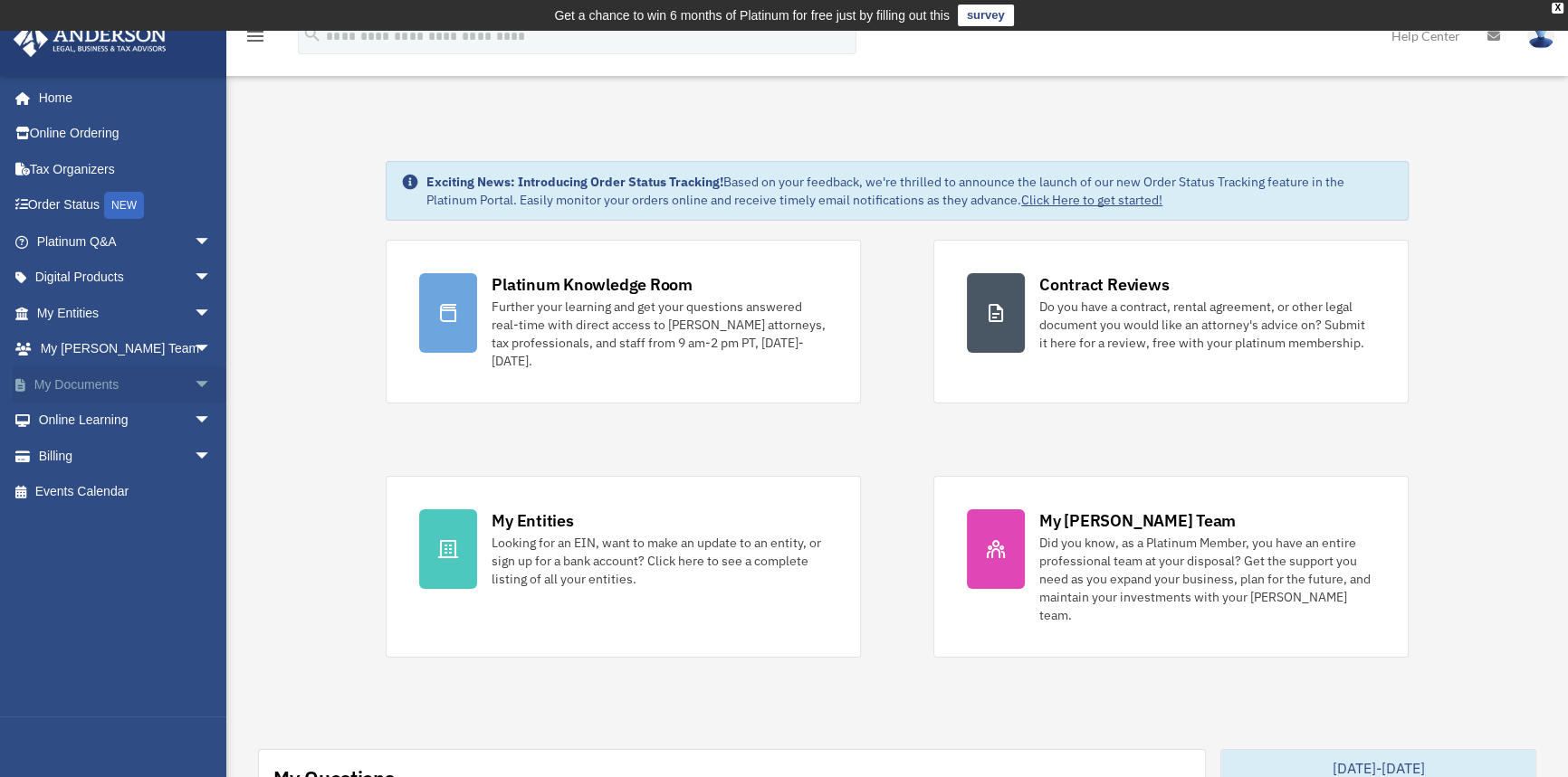
click at [194, 380] on span "arrow_drop_down" at bounding box center [212, 385] width 36 height 37
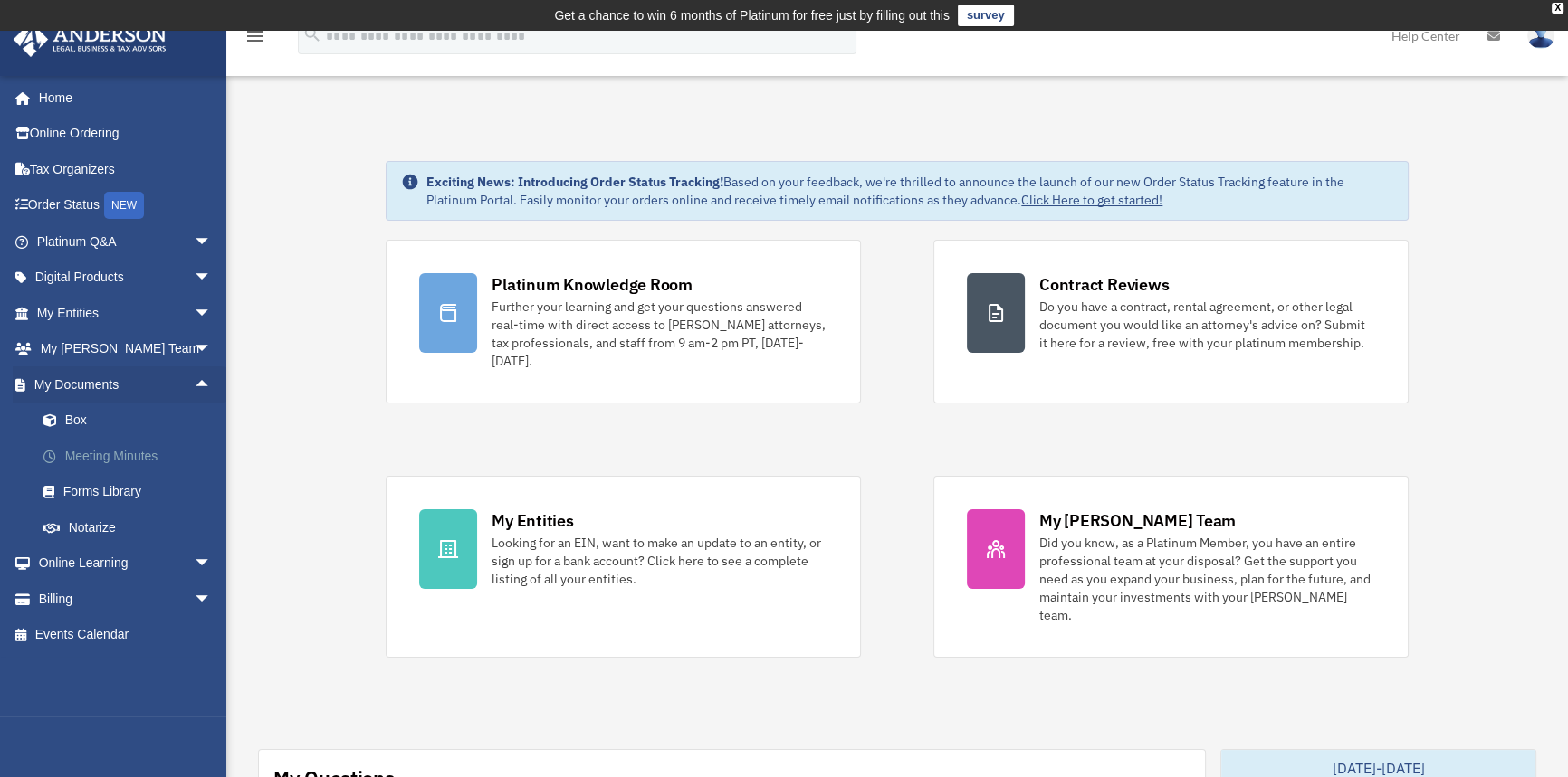
click at [120, 456] on link "Meeting Minutes" at bounding box center [132, 456] width 214 height 36
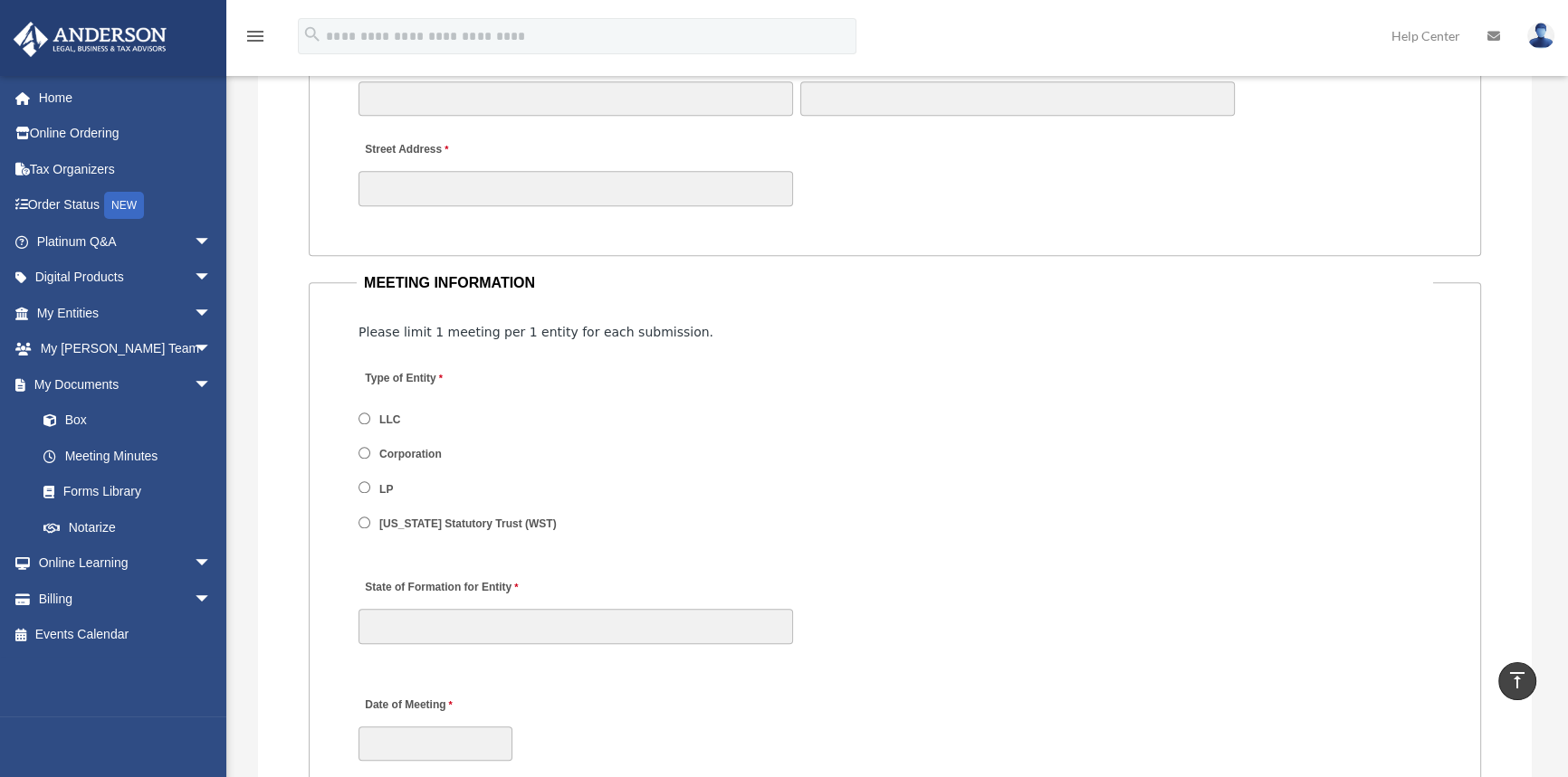
scroll to position [1563, 0]
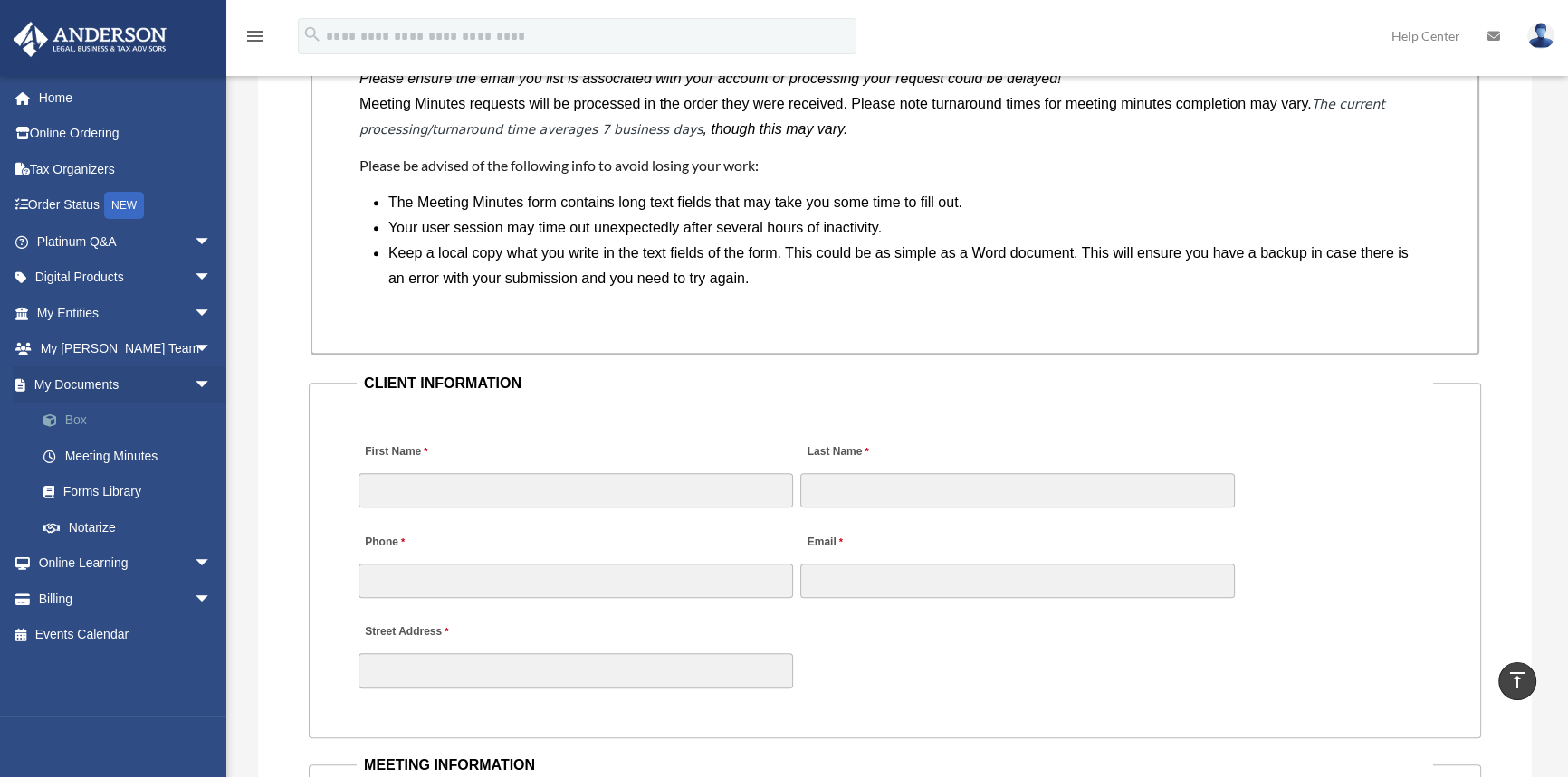
click at [79, 419] on link "Box" at bounding box center [132, 420] width 214 height 36
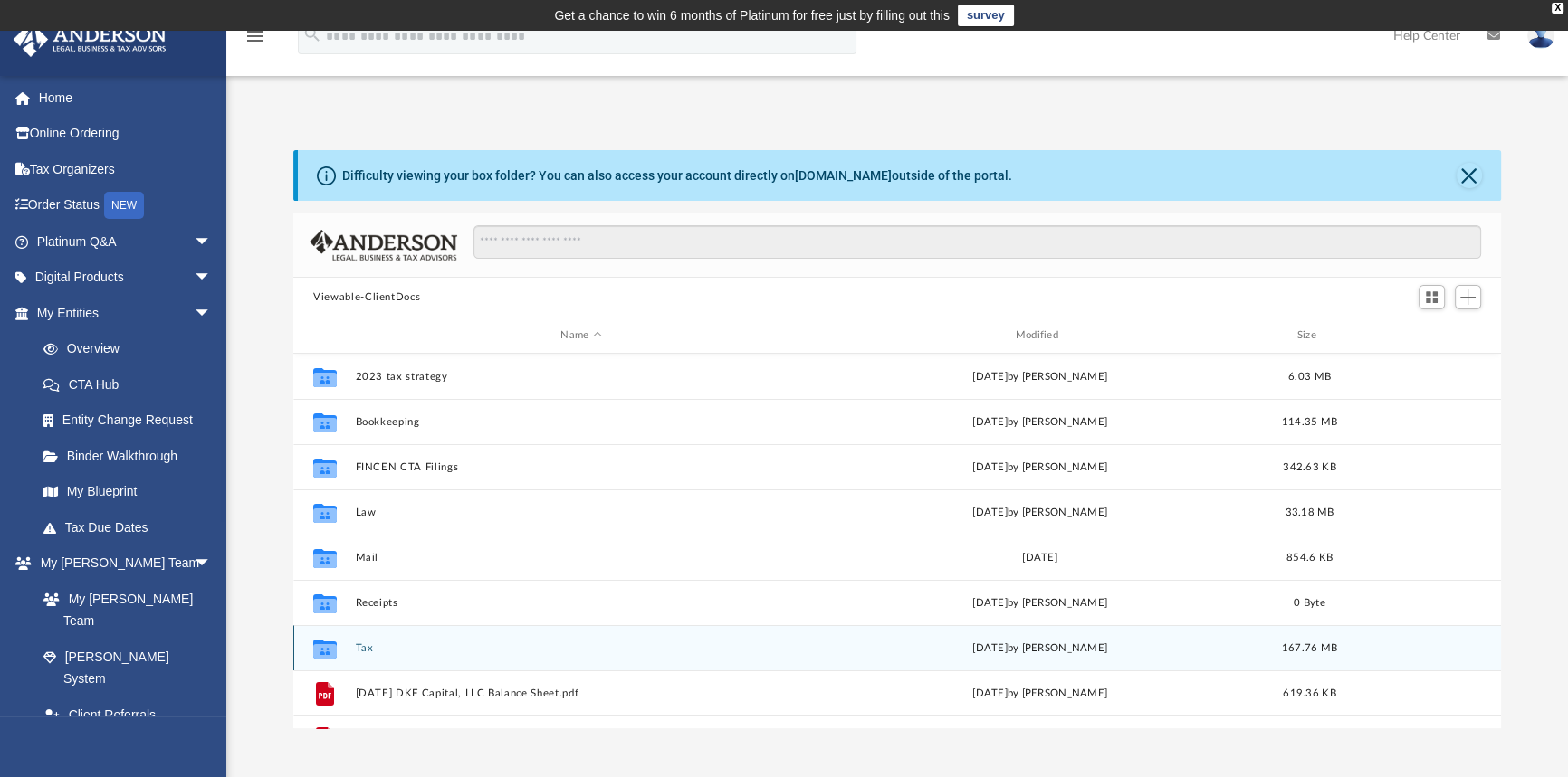
click at [369, 646] on button "Tax" at bounding box center [581, 649] width 451 height 12
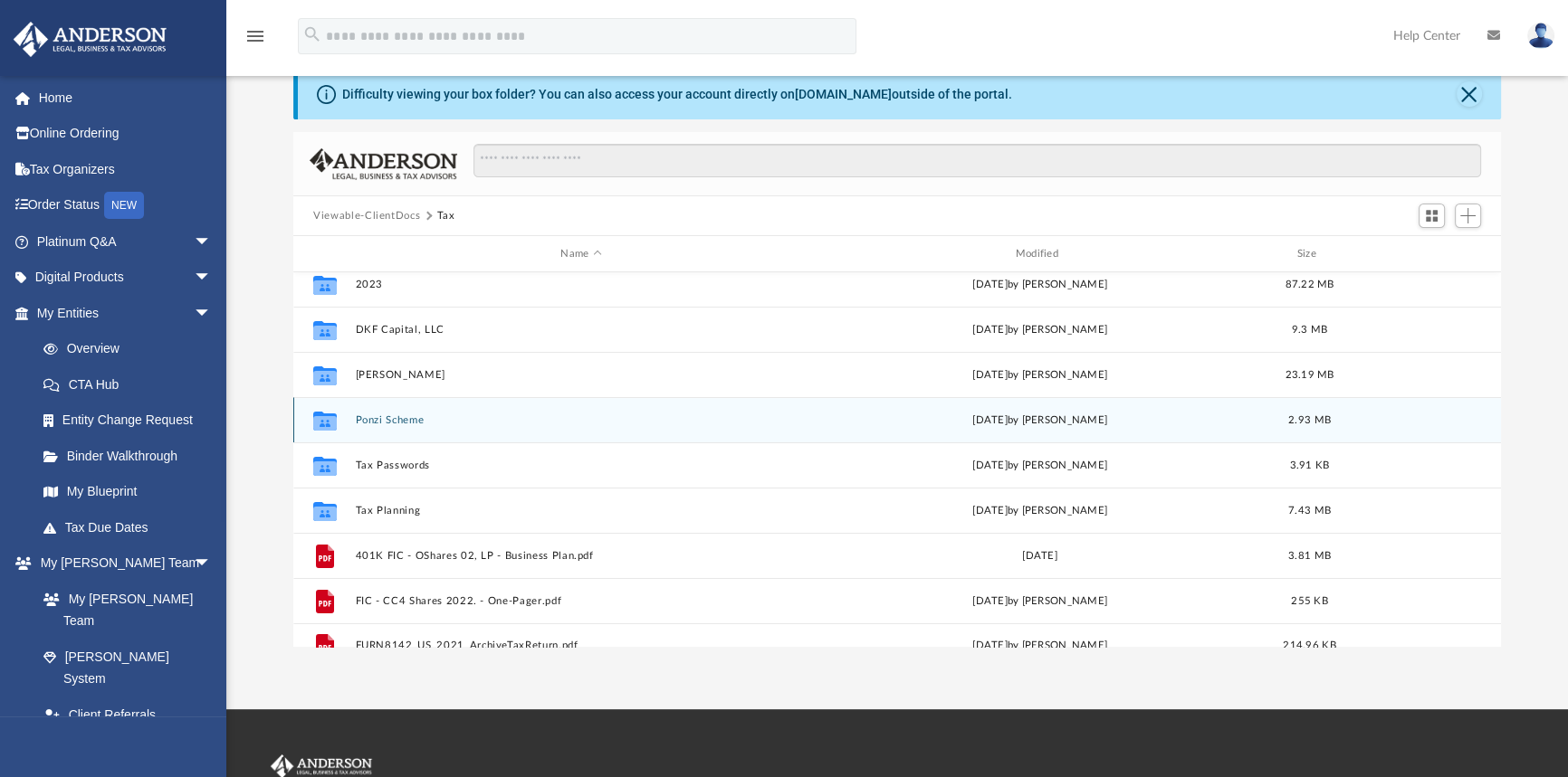
scroll to position [214, 0]
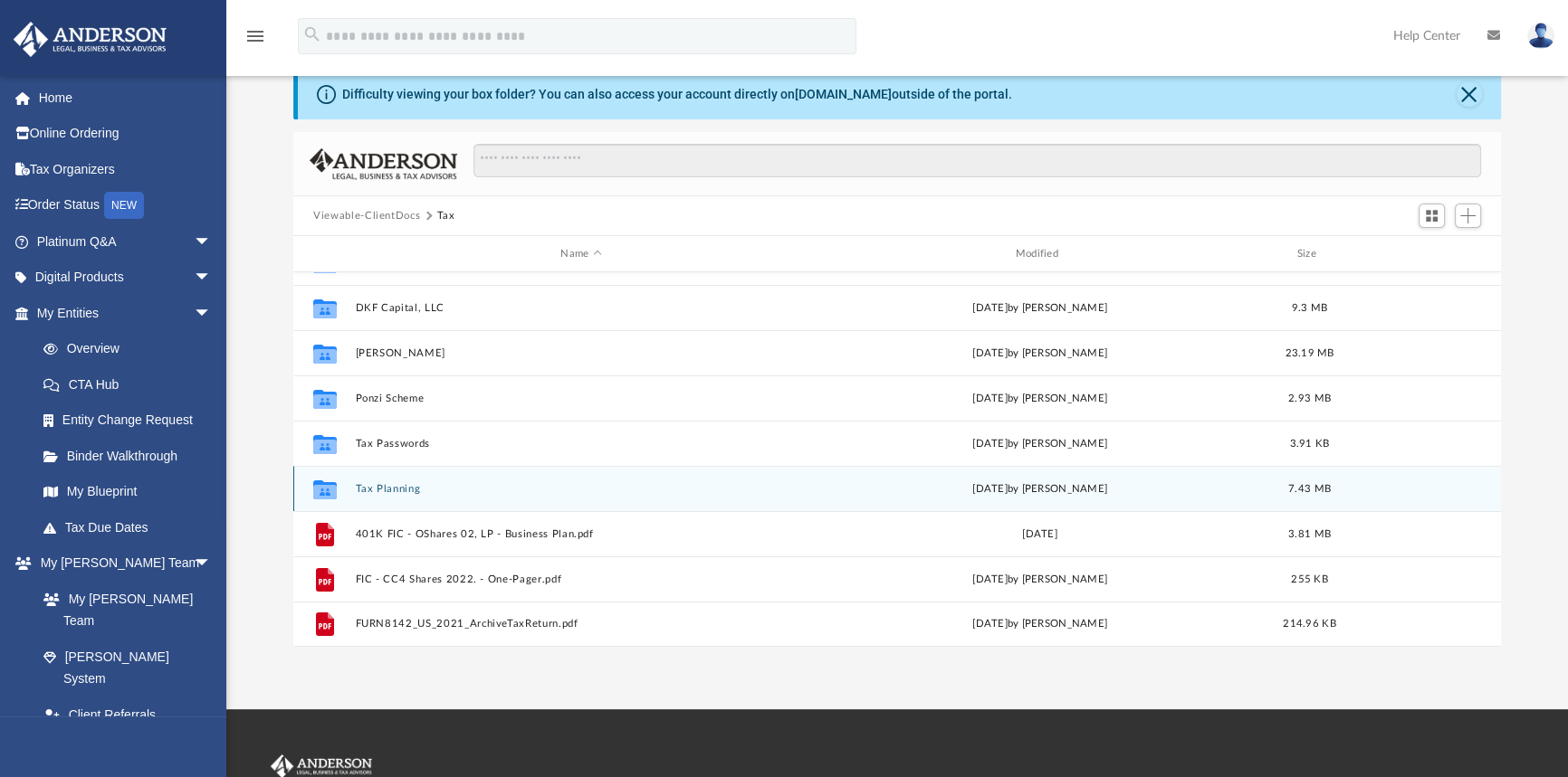
click at [380, 488] on button "Tax Planning" at bounding box center [581, 489] width 451 height 12
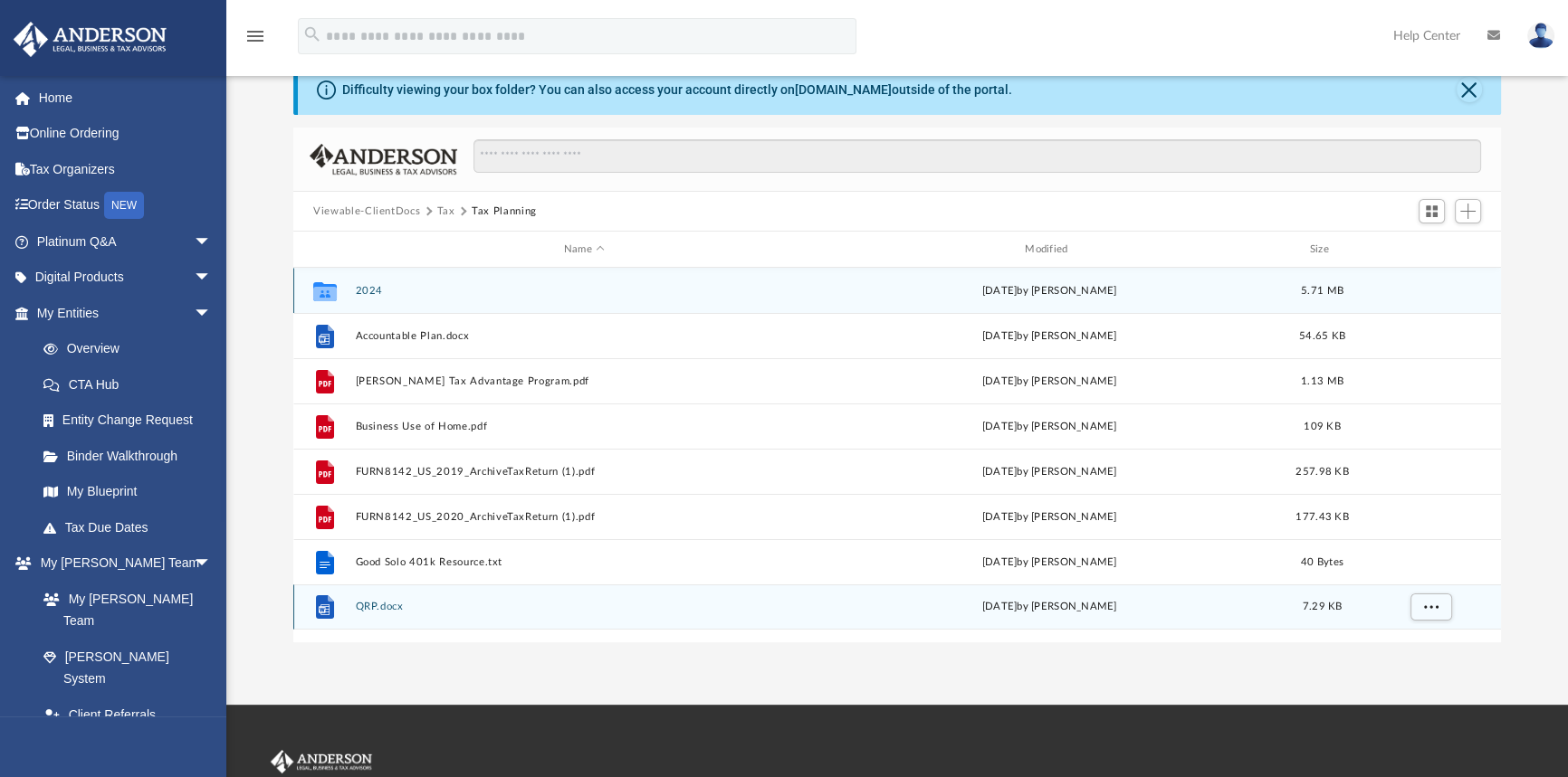
scroll to position [81, 0]
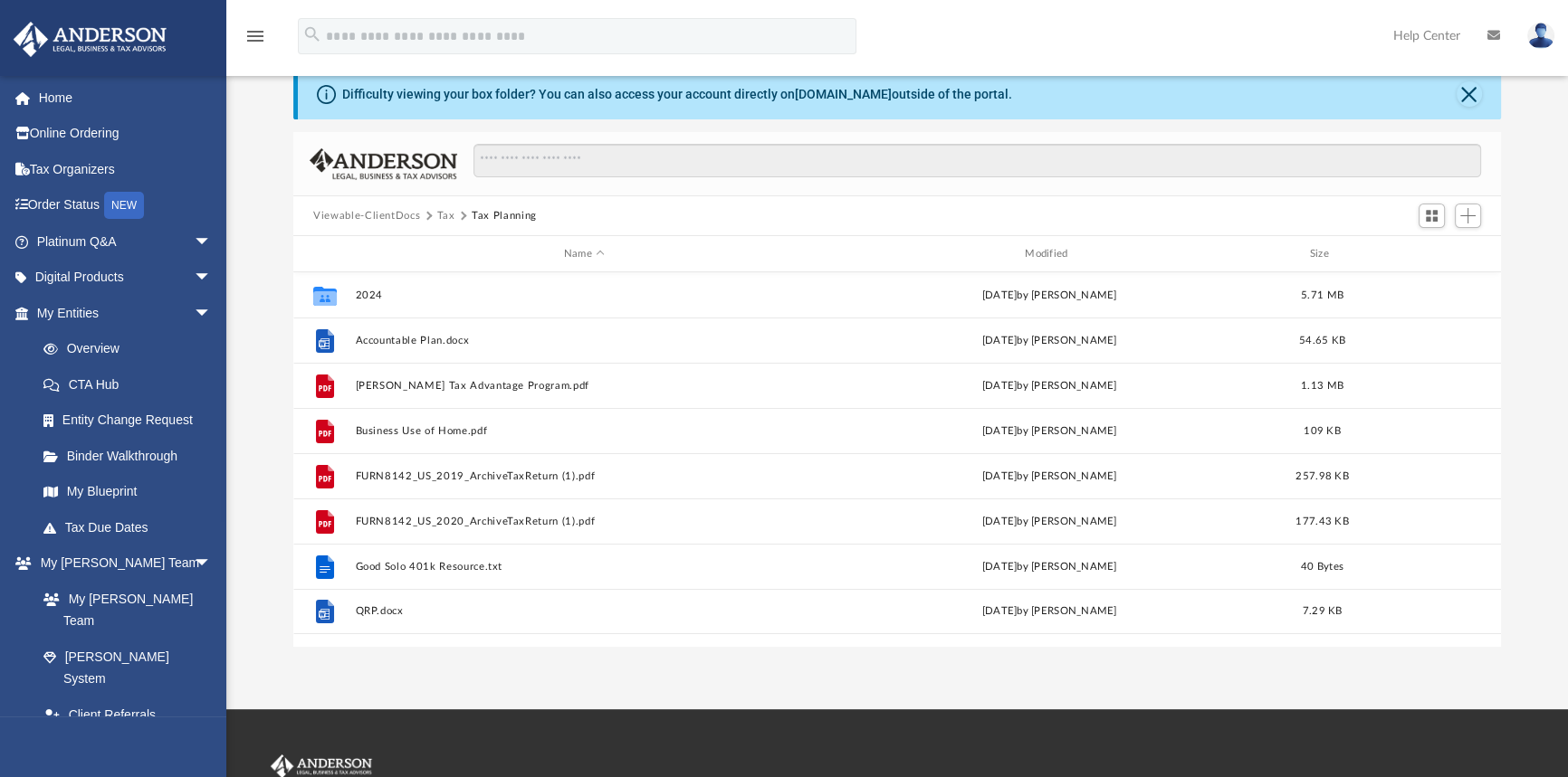
click at [444, 216] on button "Tax" at bounding box center [446, 216] width 18 height 17
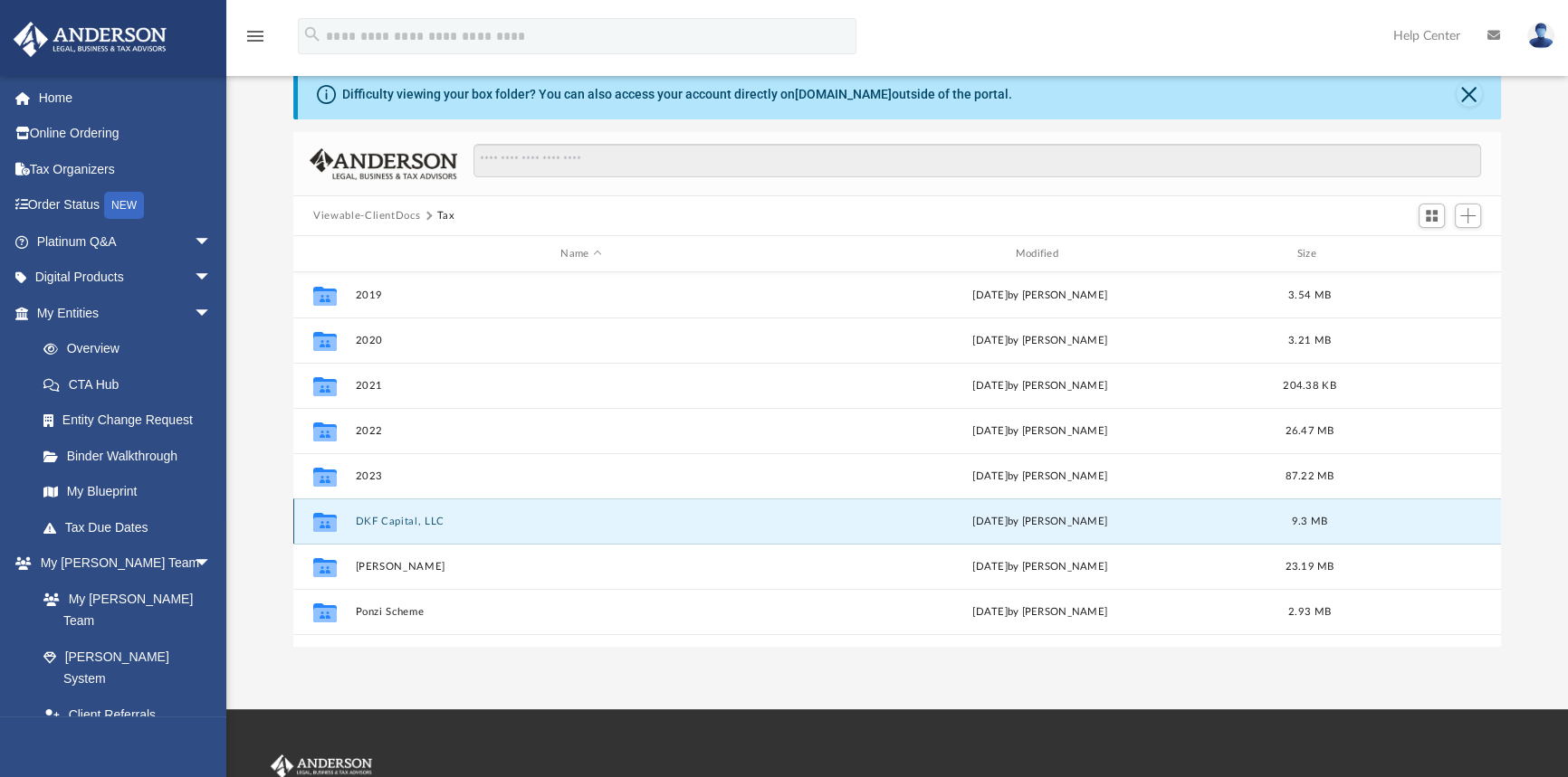
click at [390, 517] on button "DKF Capital, LLC" at bounding box center [581, 521] width 451 height 12
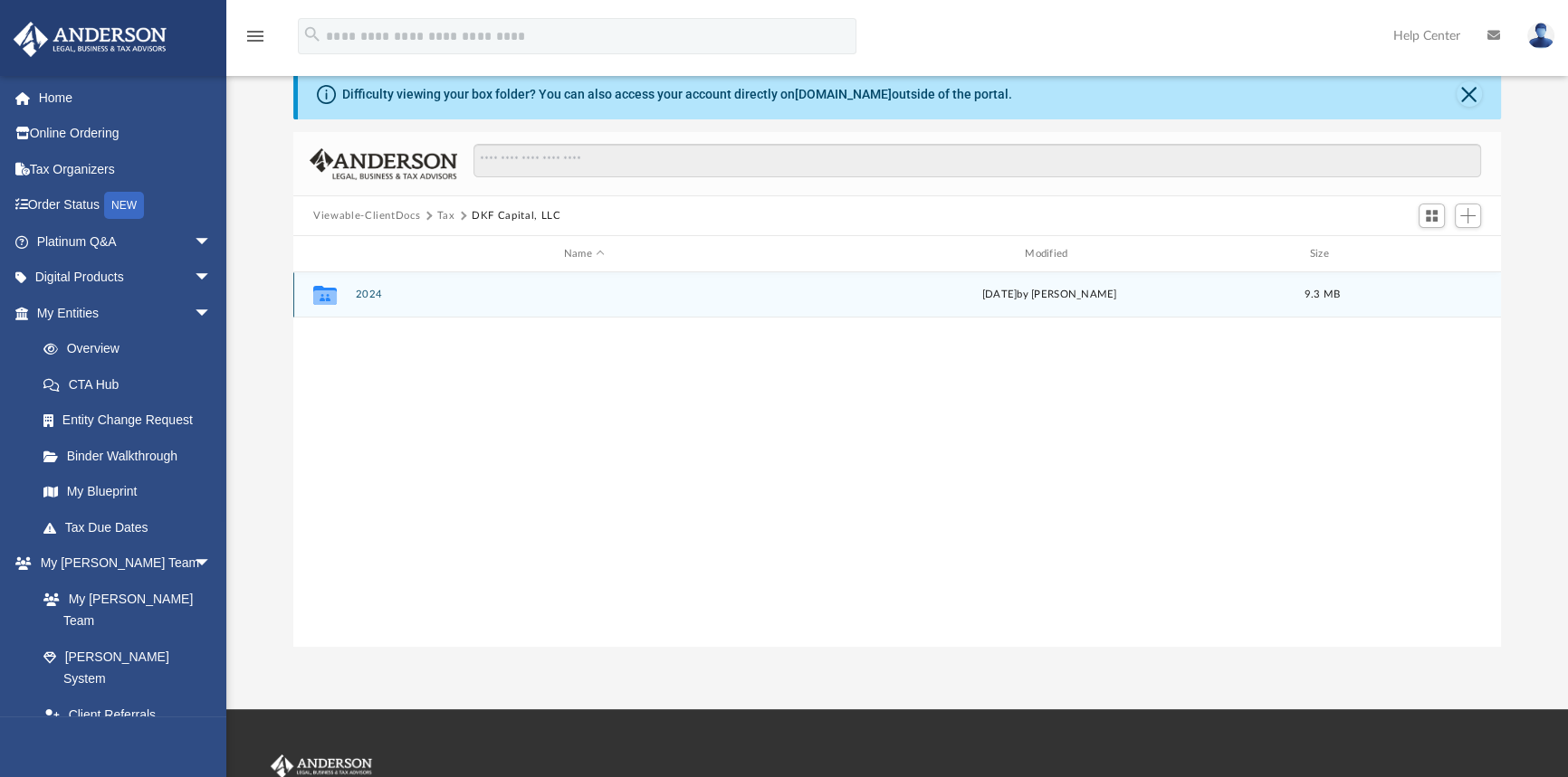
click at [319, 298] on icon "grid" at bounding box center [325, 297] width 24 height 15
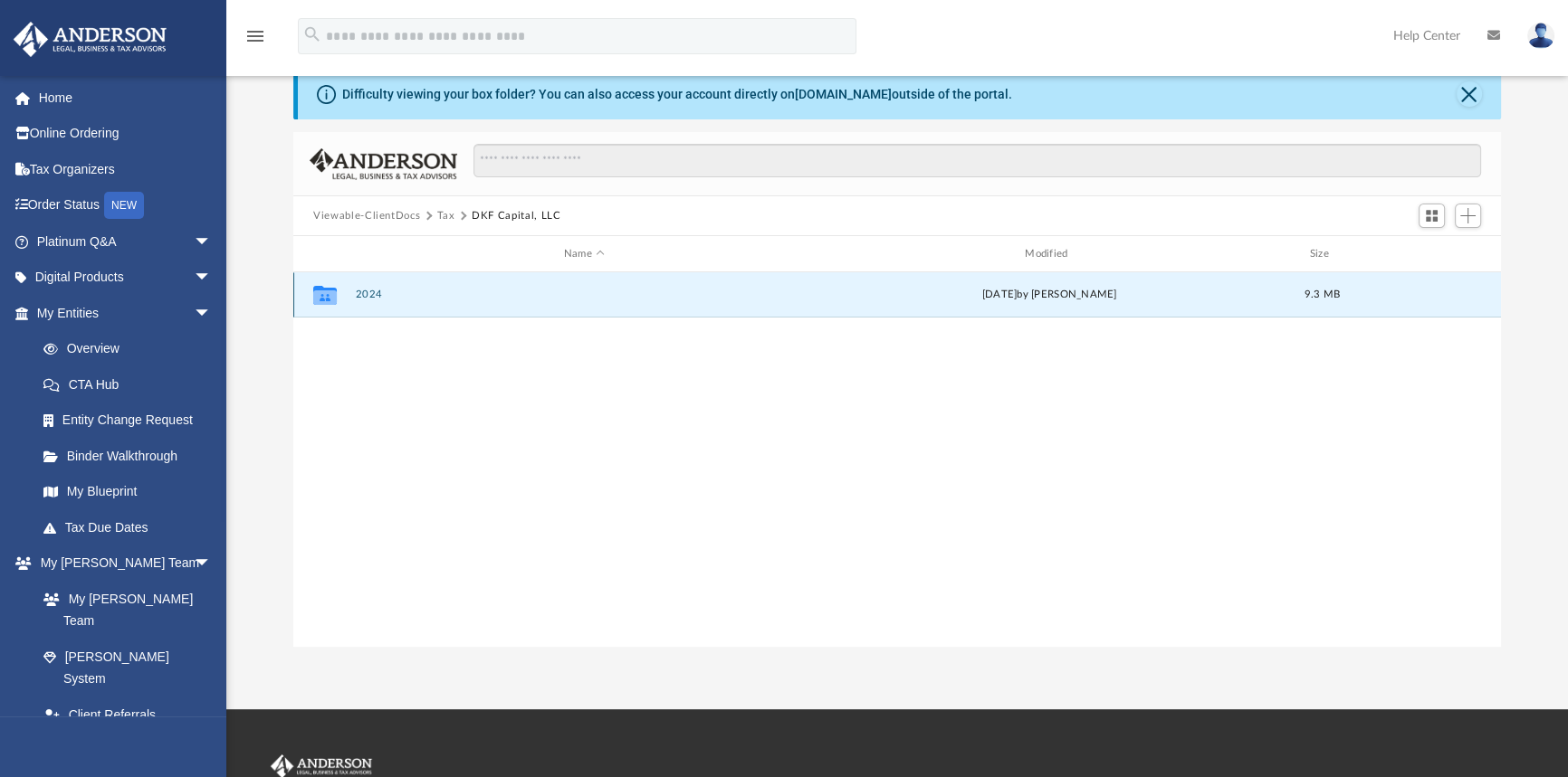
click at [326, 292] on icon "grid" at bounding box center [325, 297] width 24 height 15
click at [362, 341] on div "Collaborated Folder 2024 Sat Aug 2 2025 by Dan Furnish 9.3 MB" at bounding box center [897, 460] width 1207 height 374
click at [325, 299] on icon "grid" at bounding box center [325, 295] width 24 height 19
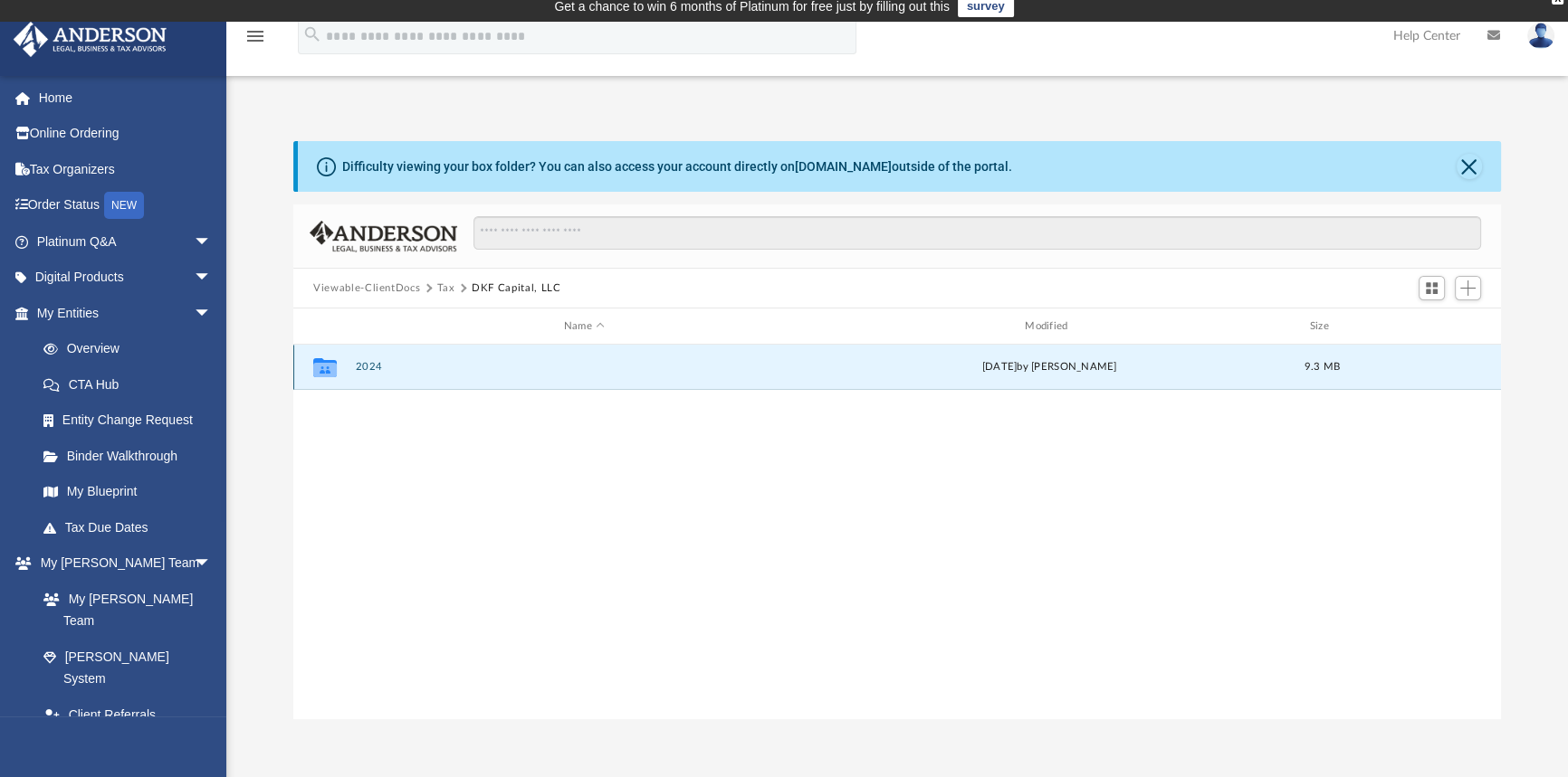
scroll to position [0, 0]
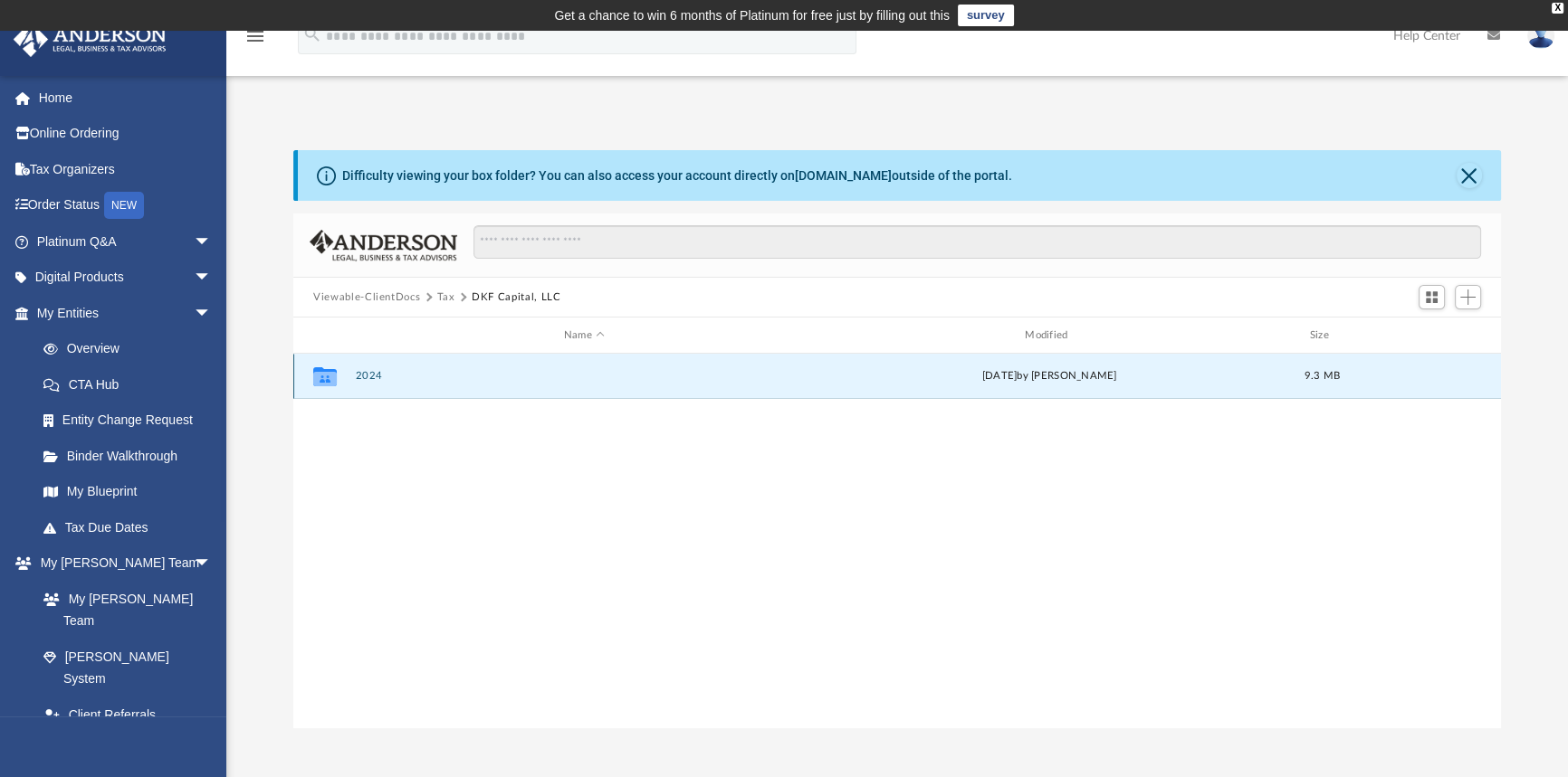
click at [365, 371] on button "2024" at bounding box center [584, 376] width 457 height 12
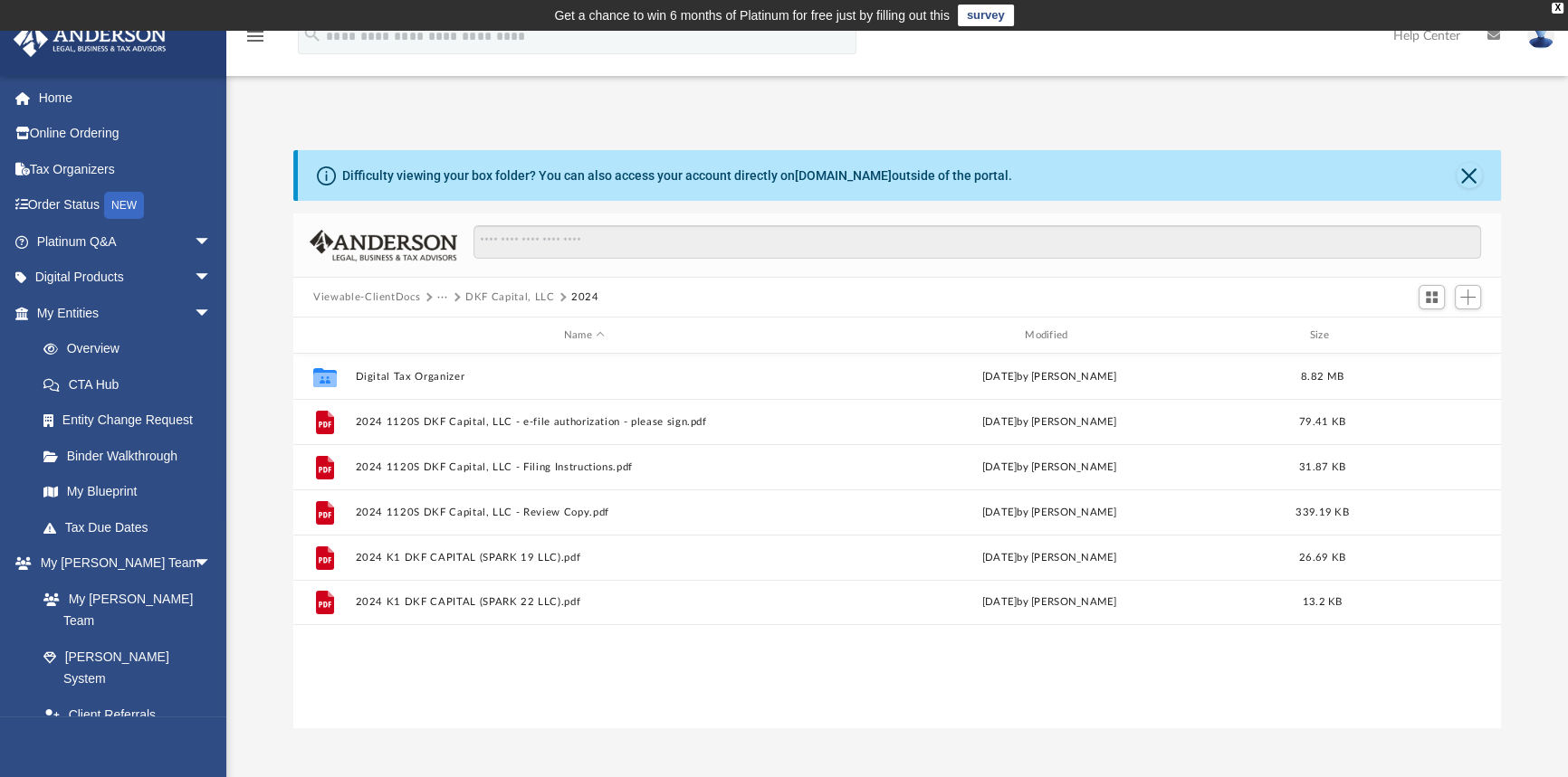
click at [498, 291] on button "DKF Capital, LLC" at bounding box center [510, 298] width 89 height 17
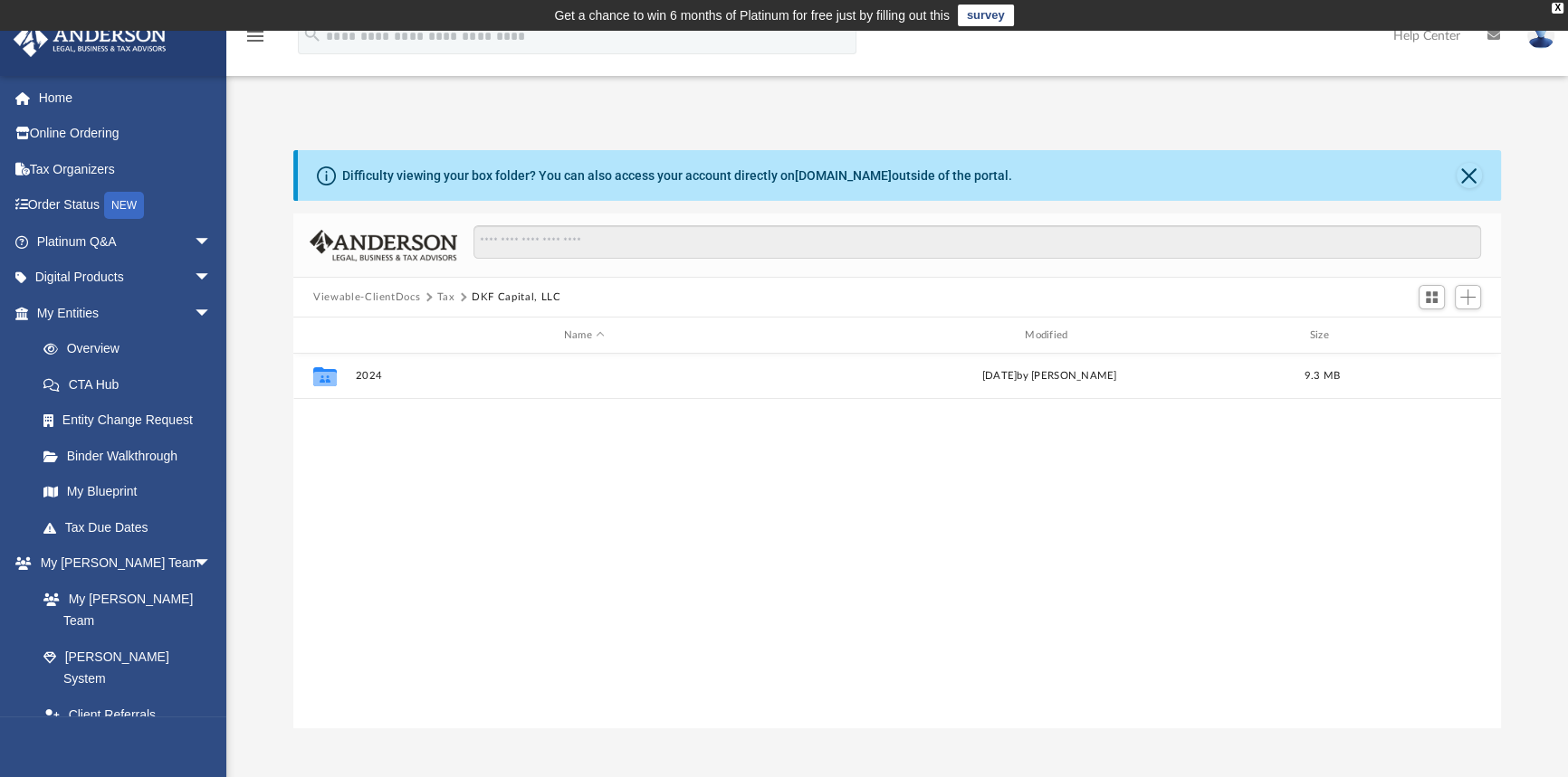
click at [442, 298] on button "Tax" at bounding box center [446, 298] width 18 height 17
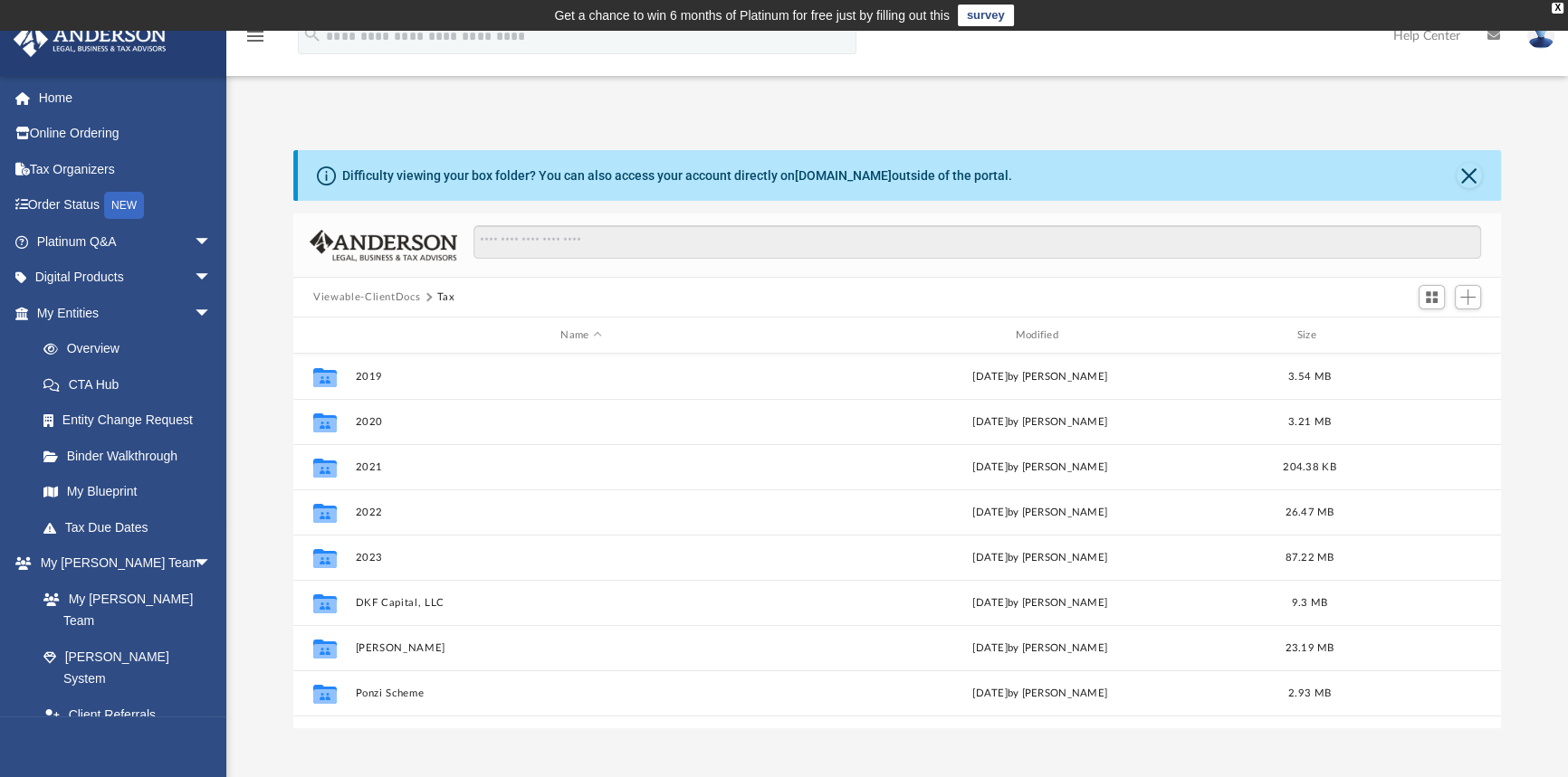
click at [387, 299] on button "Viewable-ClientDocs" at bounding box center [367, 298] width 107 height 17
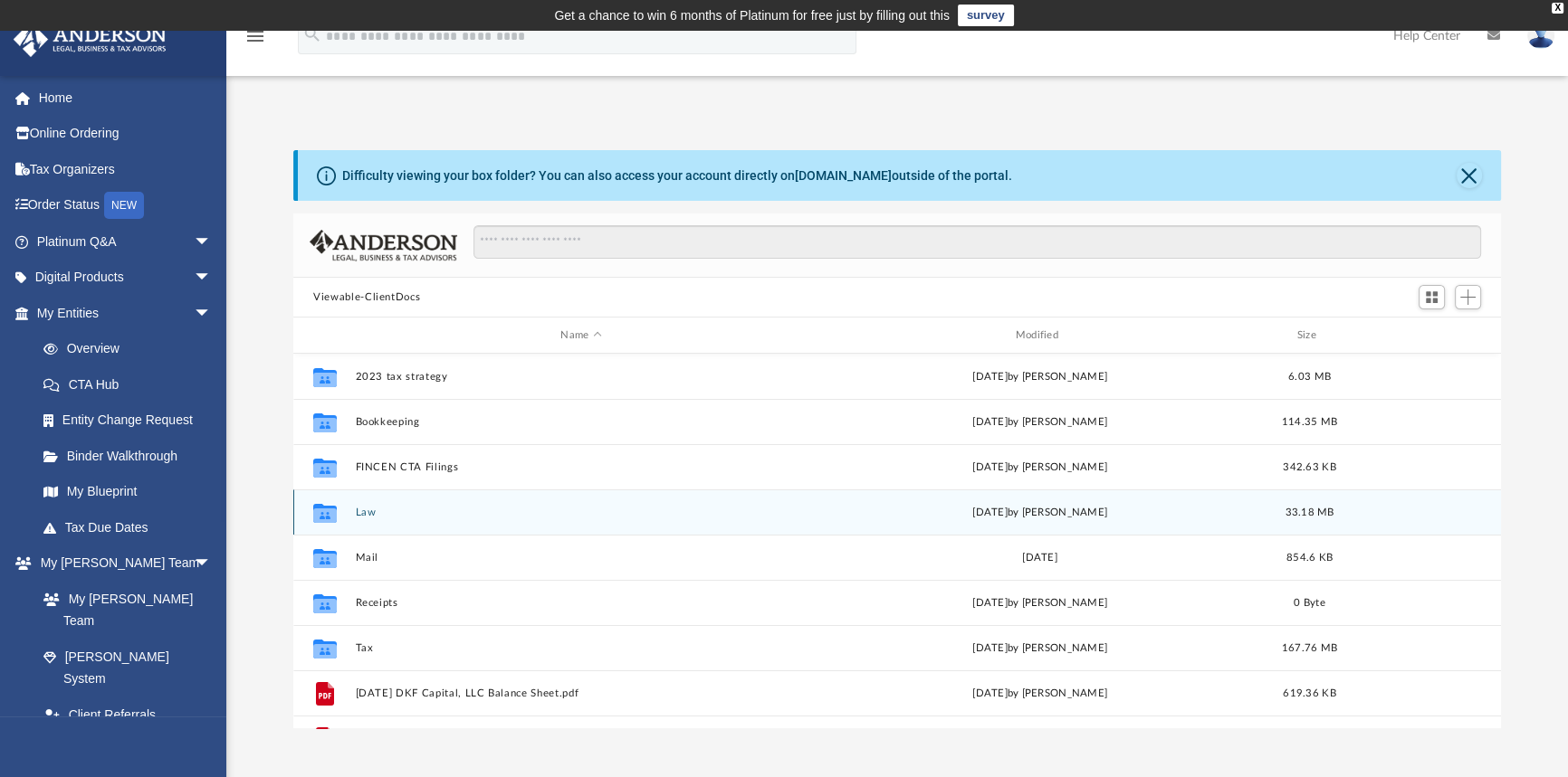
click at [364, 511] on button "Law" at bounding box center [581, 512] width 451 height 12
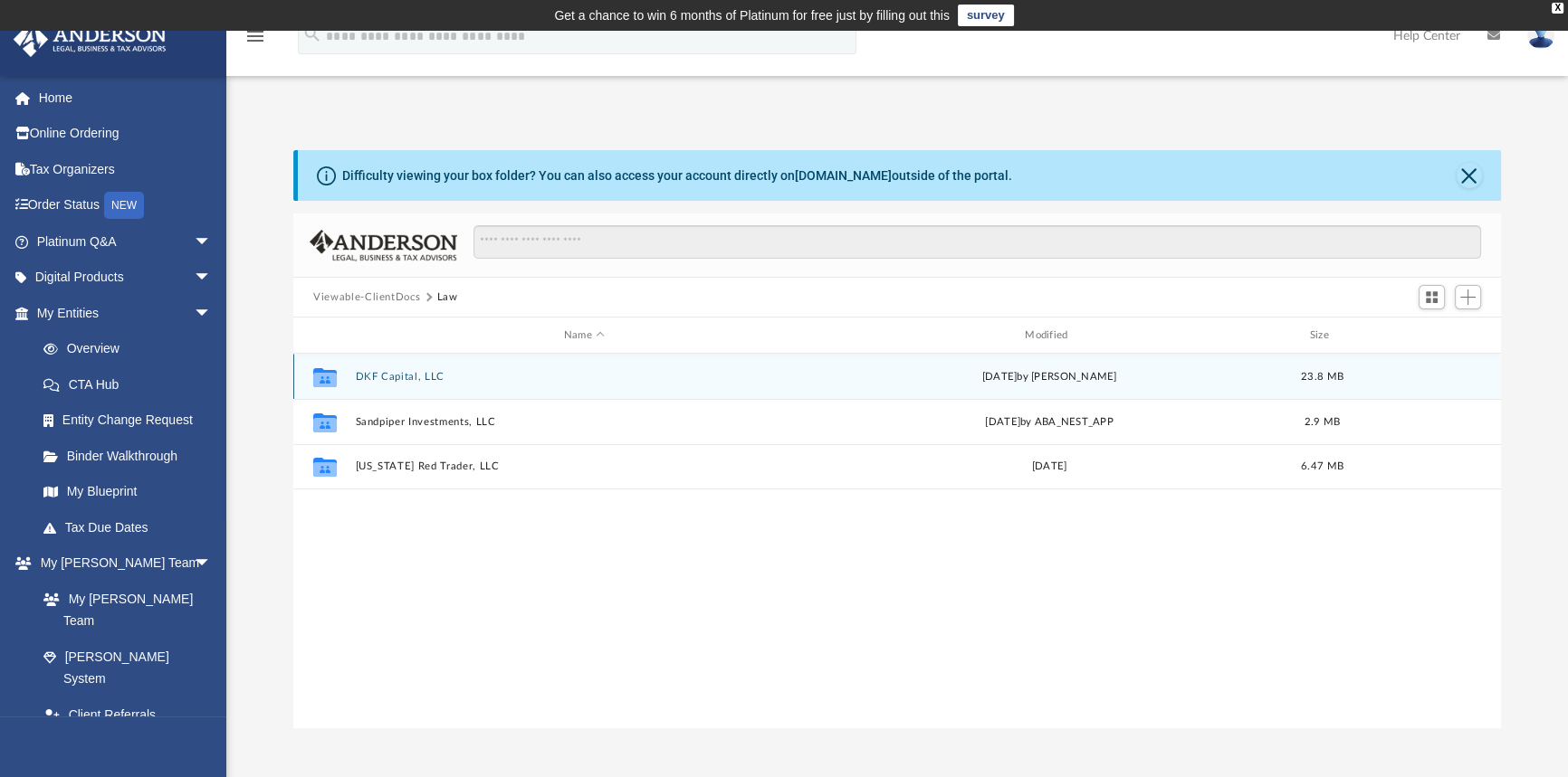
click at [396, 373] on button "DKF Capital, LLC" at bounding box center [584, 377] width 457 height 12
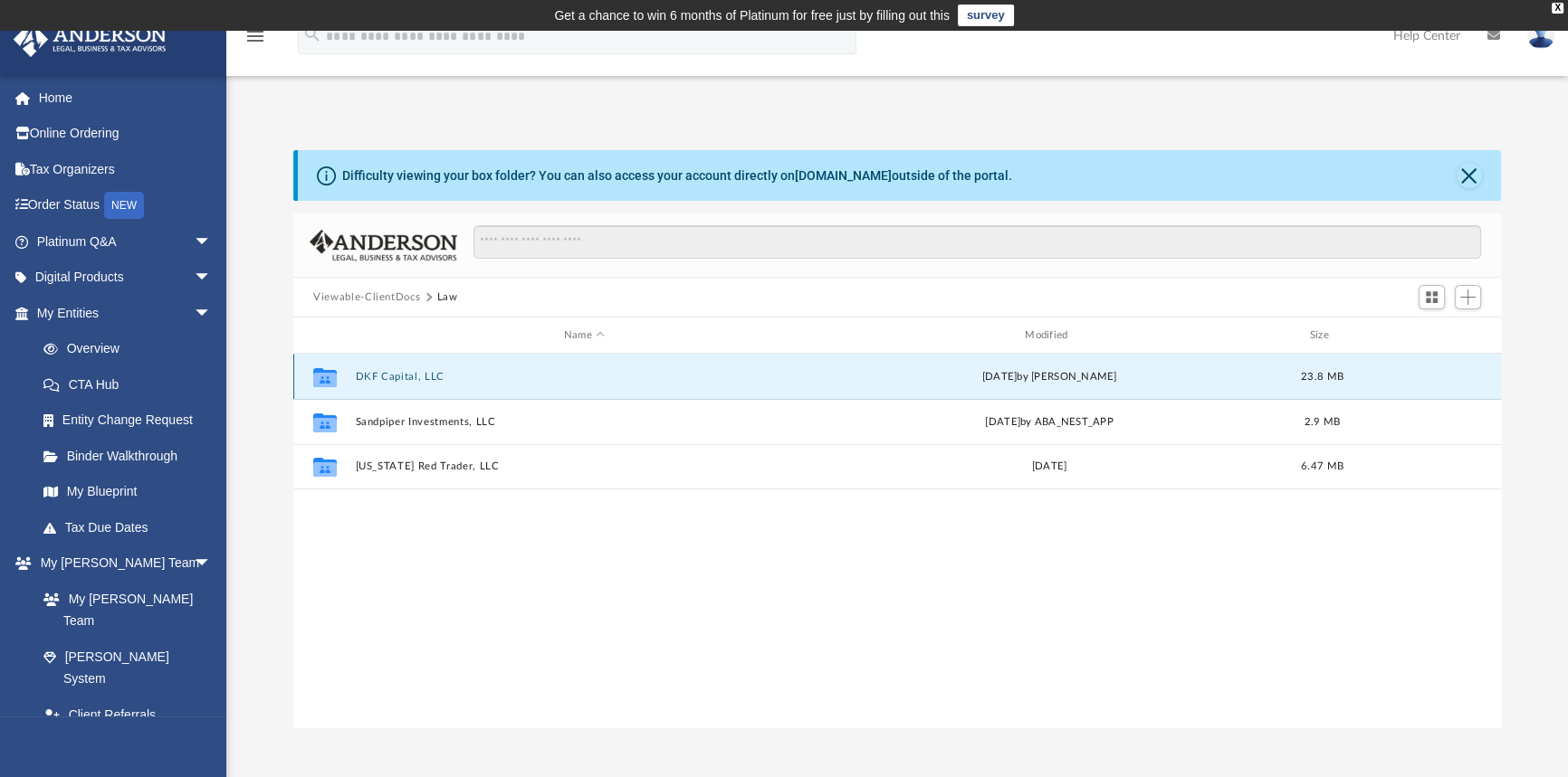
click at [392, 376] on button "DKF Capital, LLC" at bounding box center [584, 377] width 457 height 12
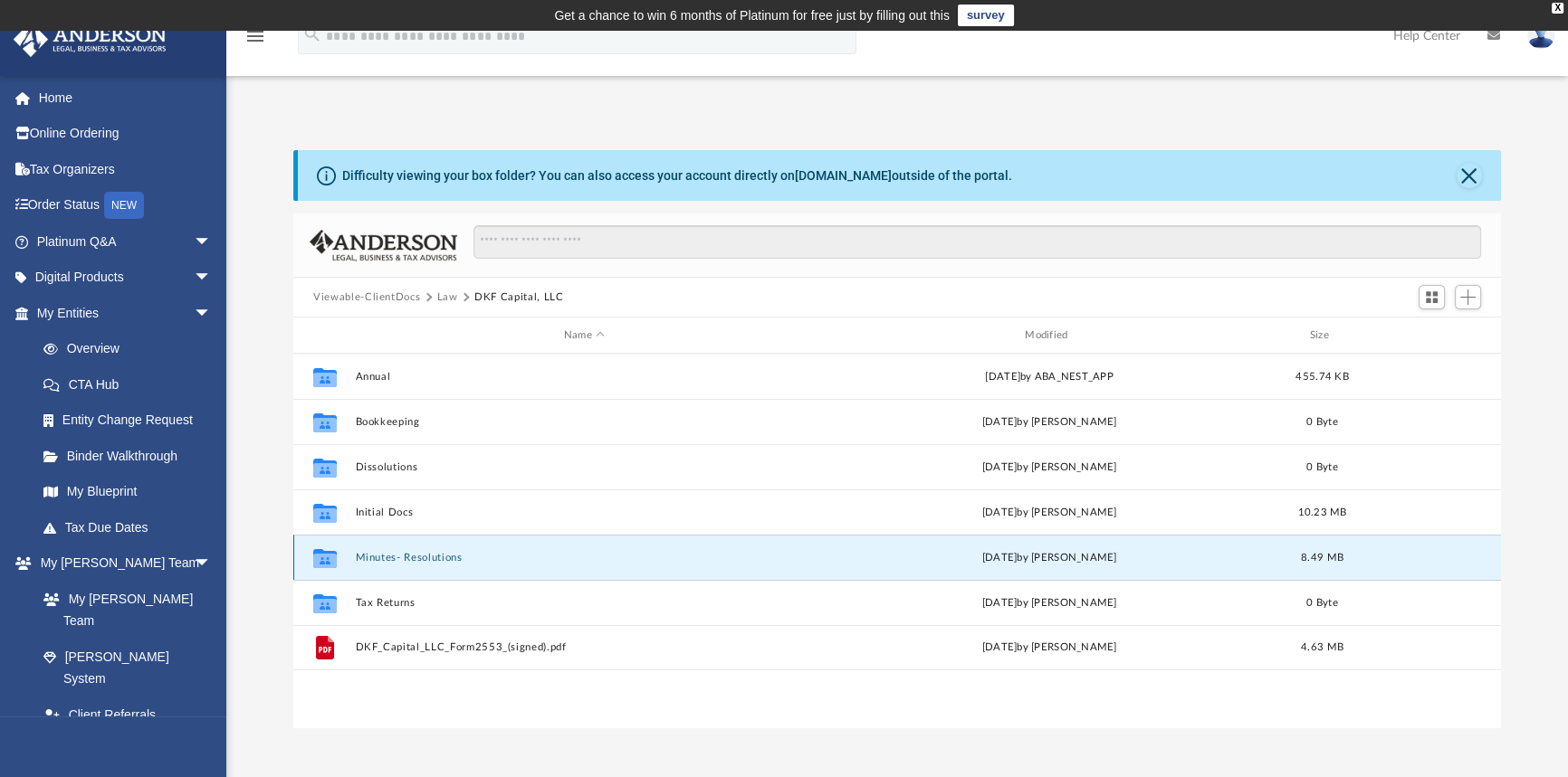
click at [380, 555] on button "Minutes- Resolutions" at bounding box center [584, 558] width 457 height 12
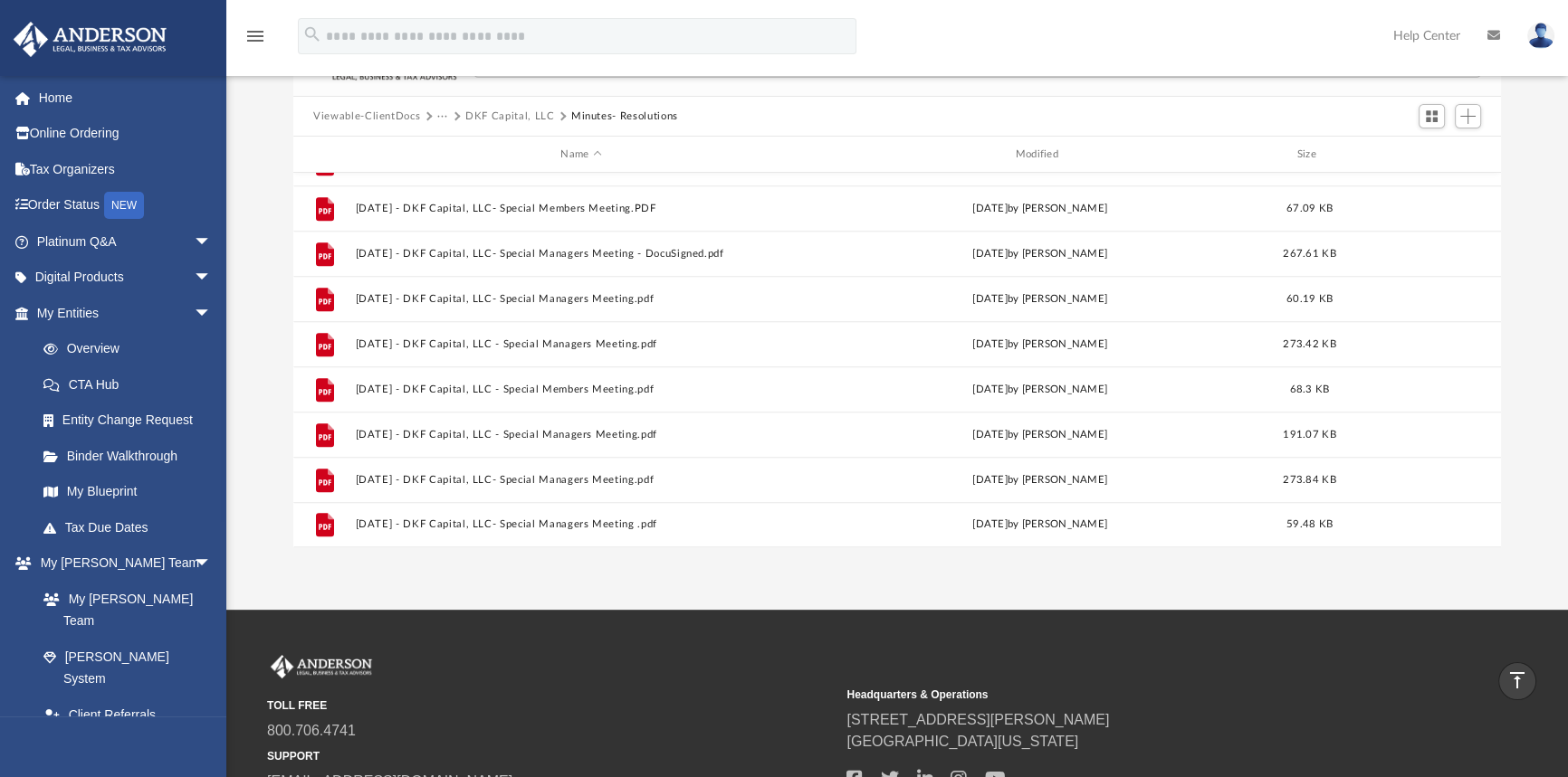
scroll to position [164, 0]
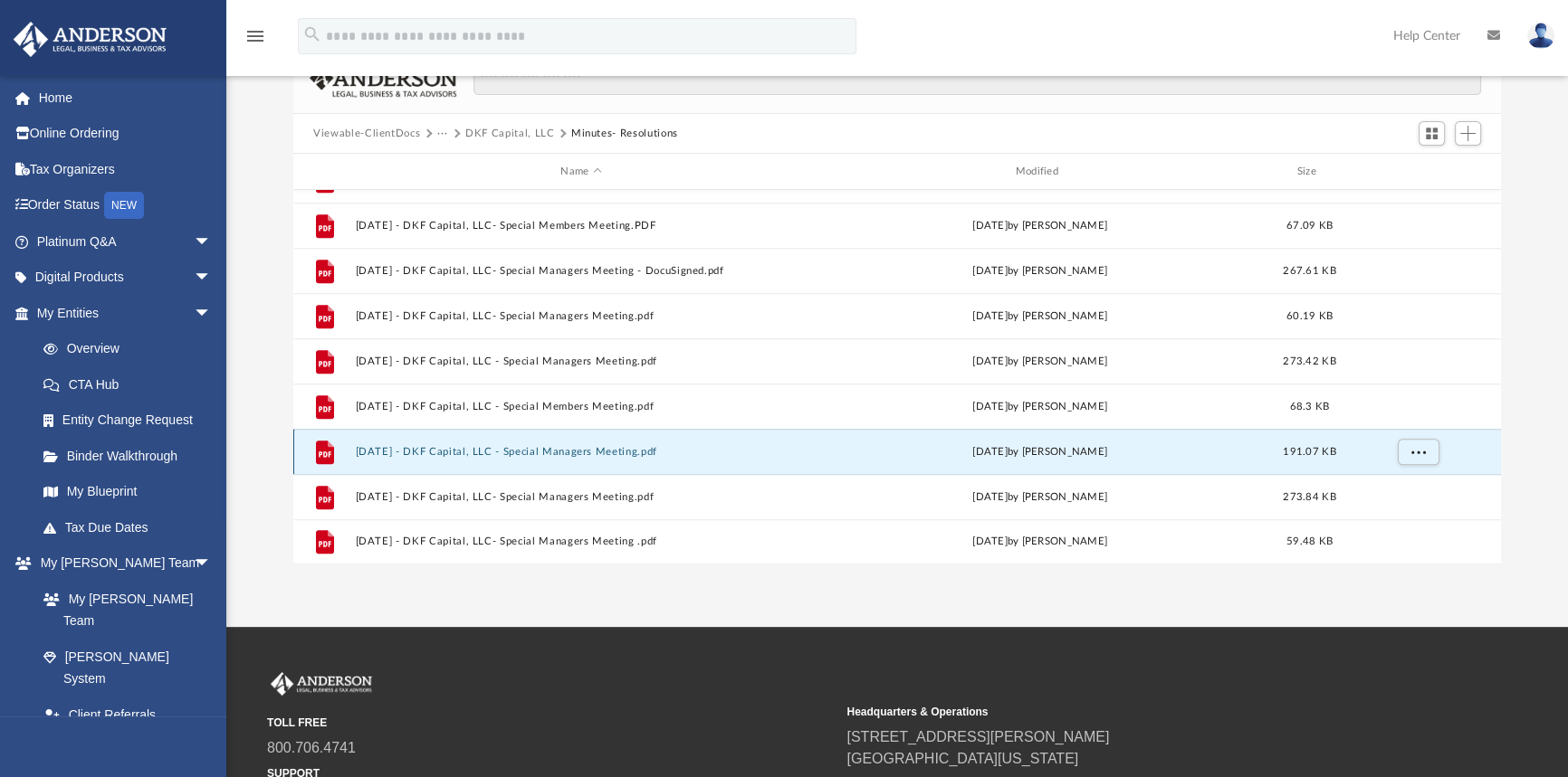
click at [436, 449] on button "2025.07.25 - DKF Capital, LLC - Special Managers Meeting.pdf" at bounding box center [581, 452] width 451 height 12
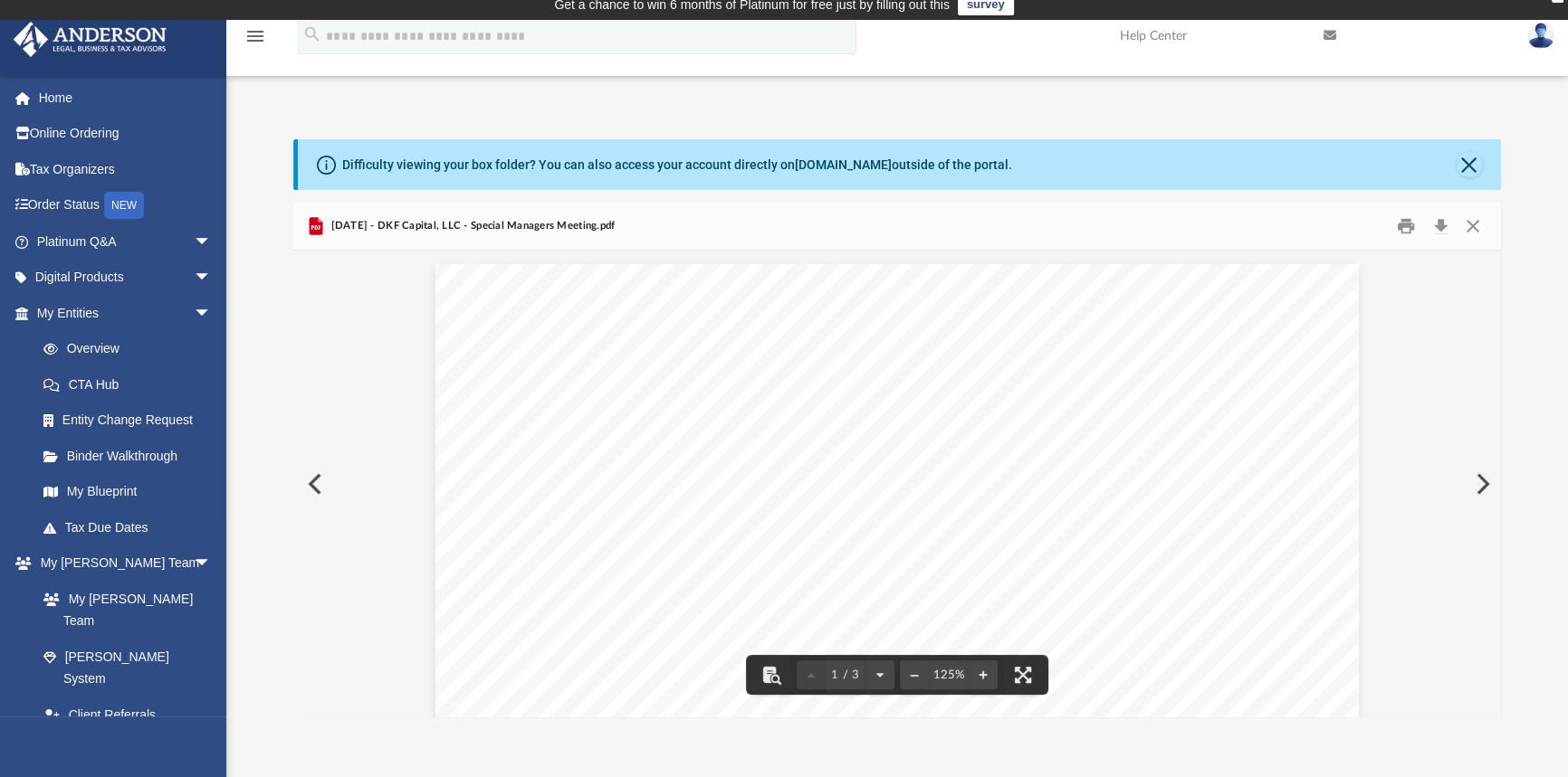
scroll to position [0, 0]
